Goal: Information Seeking & Learning: Learn about a topic

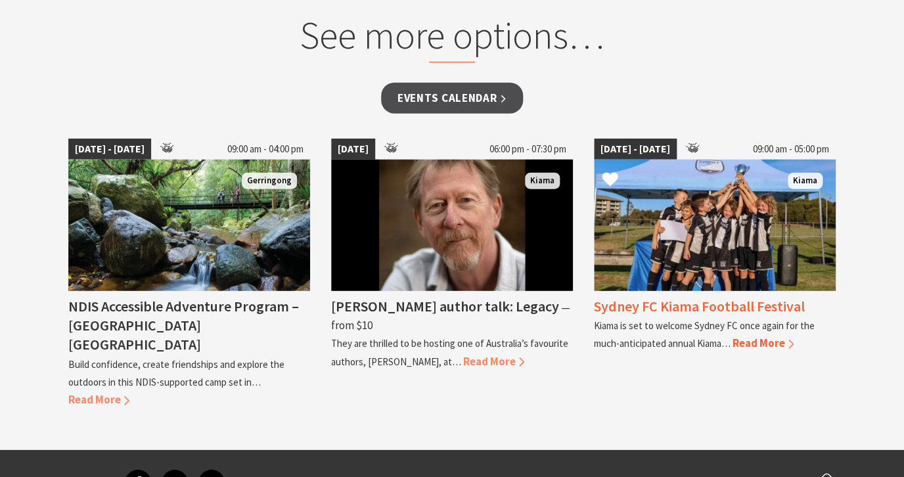
scroll to position [1105, 0]
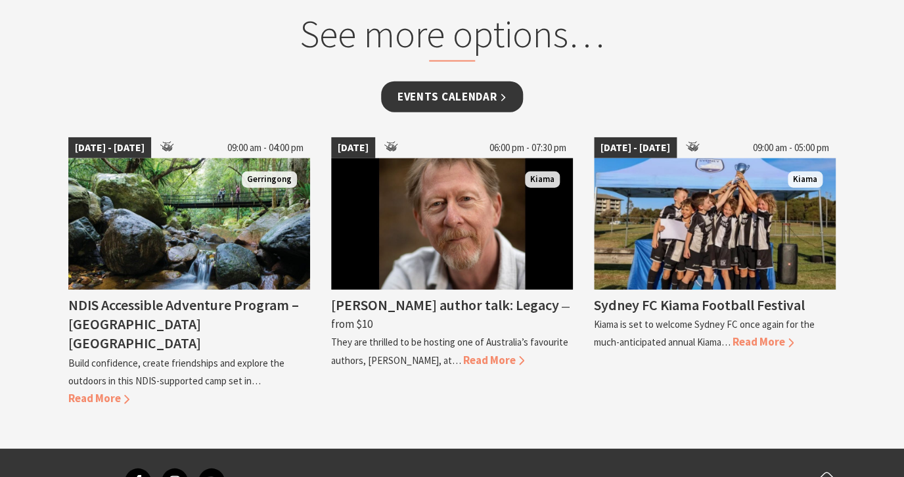
click at [452, 100] on link "Events Calendar" at bounding box center [452, 96] width 142 height 31
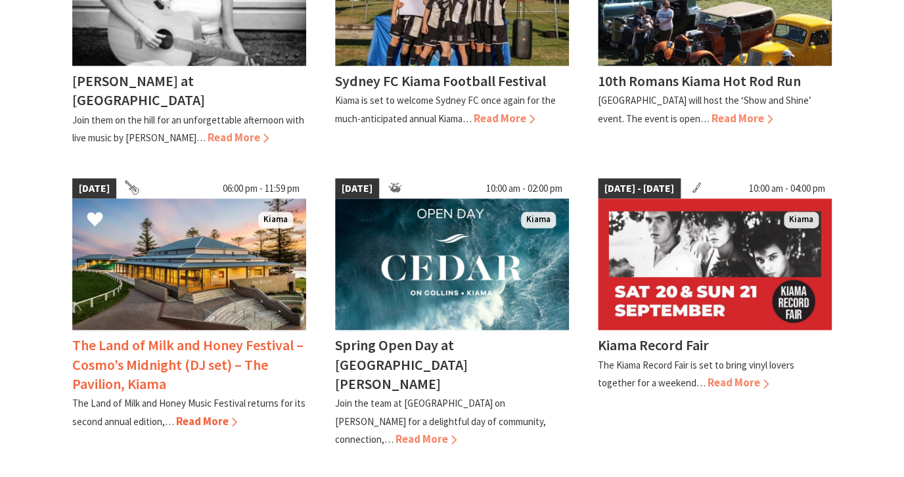
scroll to position [512, 0]
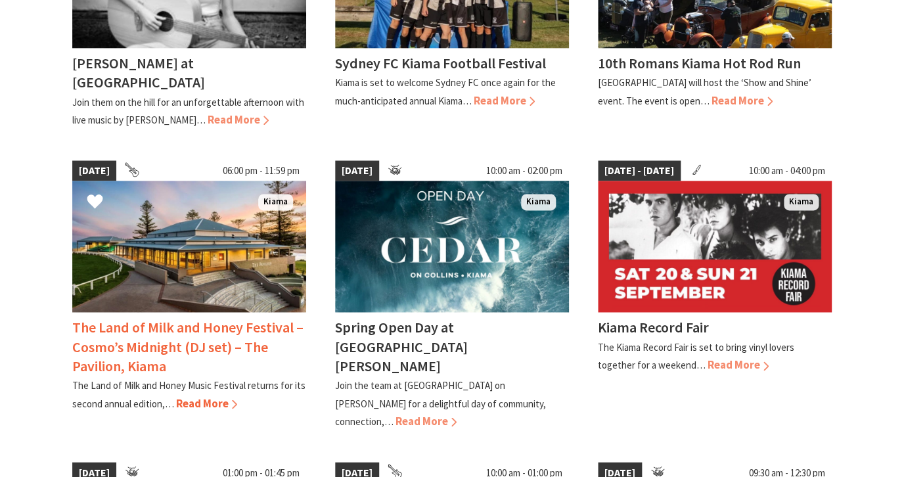
click at [208, 395] on span "Read More" at bounding box center [206, 402] width 61 height 14
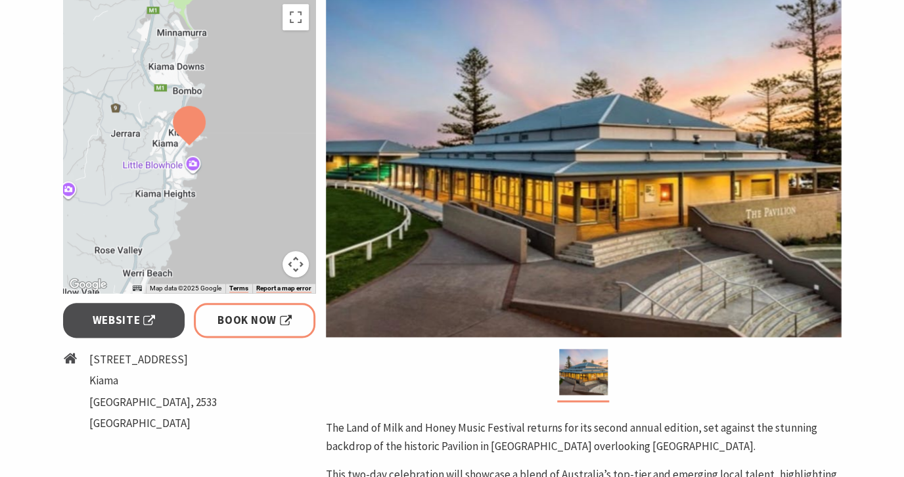
scroll to position [350, 0]
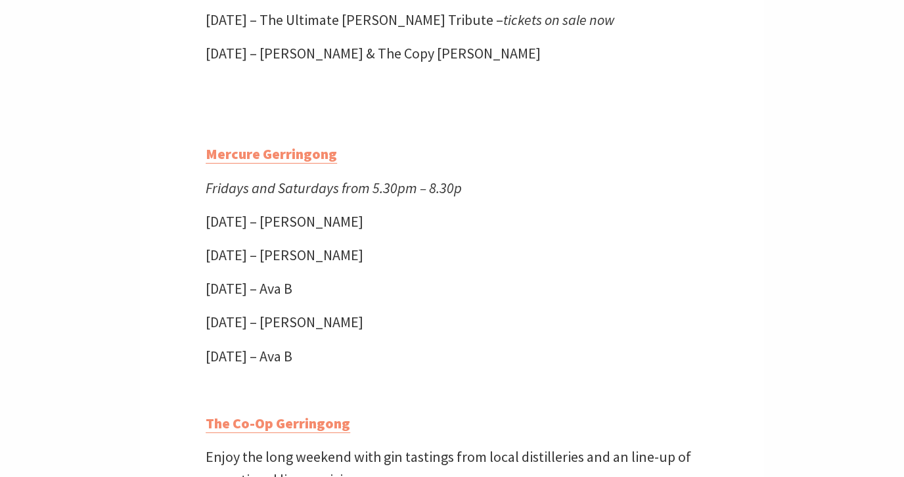
scroll to position [3417, 0]
click at [677, 201] on p "Fridays and Saturdays from 5.30pm – 8.30p" at bounding box center [452, 189] width 493 height 23
